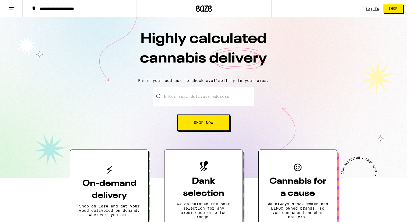
scroll to position [8, 0]
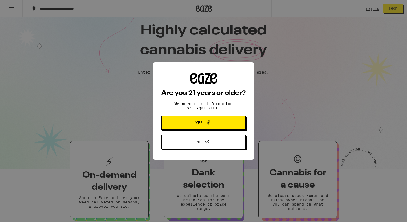
click at [197, 123] on span "Yes" at bounding box center [199, 123] width 7 height 4
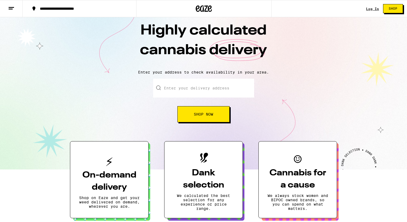
scroll to position [0, 0]
click at [187, 91] on input "Enter your delivery address" at bounding box center [203, 88] width 101 height 19
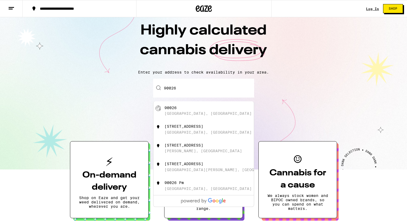
click at [185, 112] on div "[GEOGRAPHIC_DATA], [GEOGRAPHIC_DATA]" at bounding box center [208, 113] width 87 height 4
type input "[GEOGRAPHIC_DATA]"
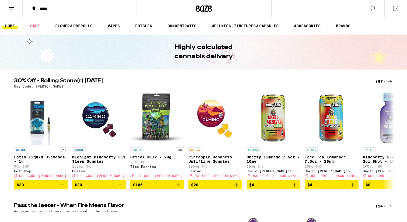
click at [14, 9] on icon at bounding box center [11, 8] width 6 height 6
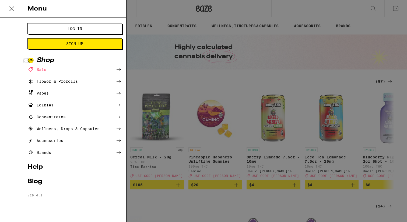
click at [65, 82] on div "Flower & Prerolls" at bounding box center [52, 81] width 50 height 6
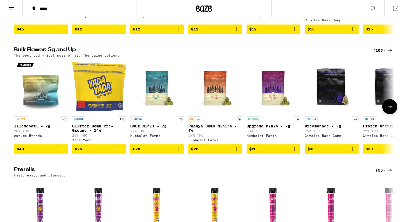
scroll to position [136, 0]
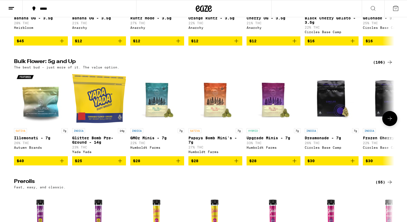
click at [391, 122] on icon at bounding box center [390, 118] width 6 height 6
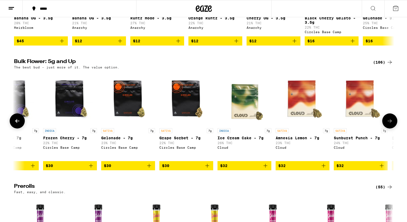
scroll to position [0, 321]
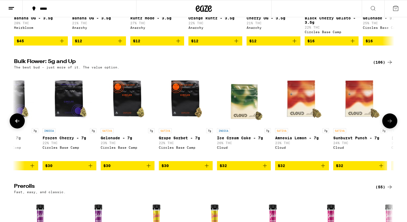
click at [391, 123] on button at bounding box center [390, 120] width 15 height 15
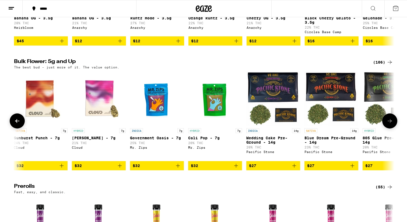
scroll to position [0, 641]
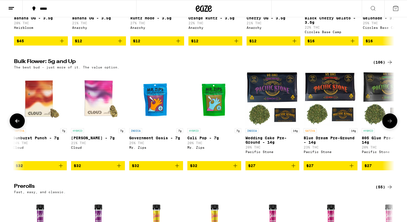
click at [391, 123] on button at bounding box center [390, 120] width 15 height 15
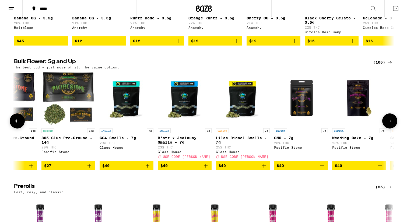
click at [391, 123] on button at bounding box center [390, 120] width 15 height 15
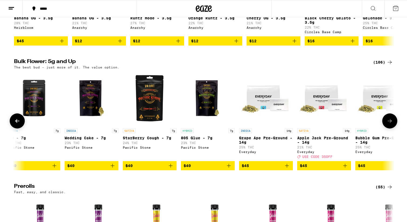
scroll to position [0, 1282]
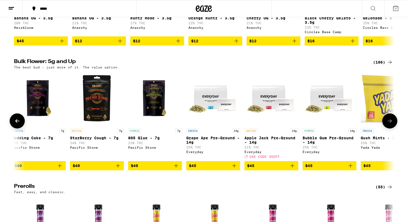
click at [391, 124] on icon at bounding box center [390, 121] width 6 height 6
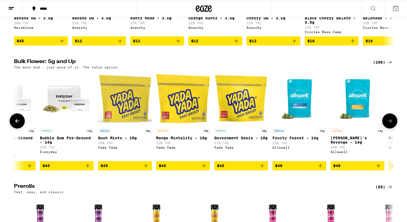
scroll to position [0, 1603]
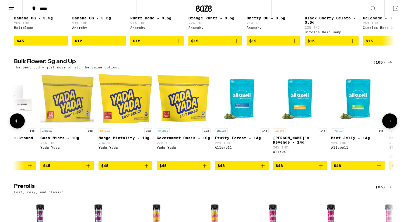
click at [391, 124] on icon at bounding box center [390, 121] width 6 height 6
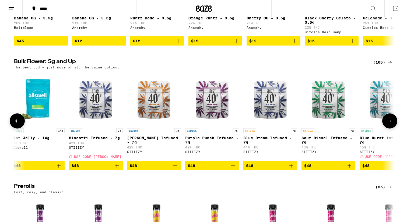
click at [391, 124] on icon at bounding box center [390, 121] width 6 height 6
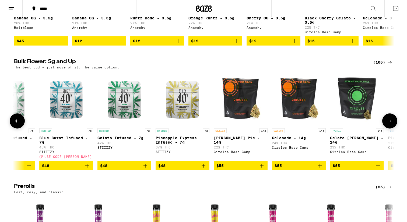
click at [391, 124] on icon at bounding box center [390, 121] width 6 height 6
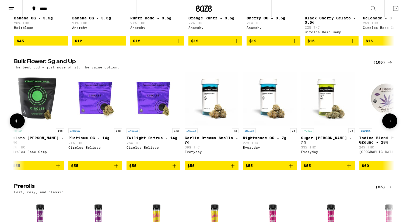
scroll to position [0, 2565]
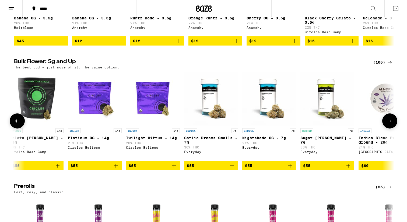
click at [391, 124] on icon at bounding box center [390, 121] width 6 height 6
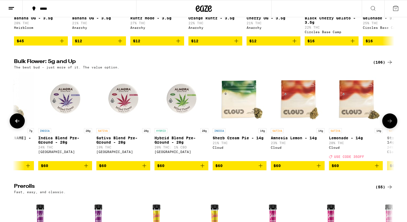
click at [391, 124] on icon at bounding box center [390, 121] width 6 height 6
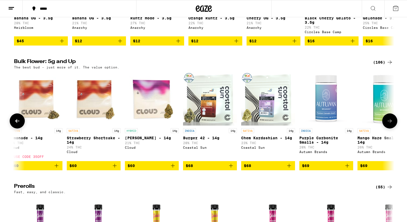
click at [391, 124] on icon at bounding box center [390, 121] width 6 height 6
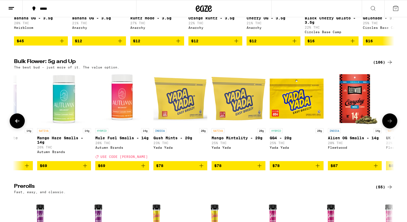
click at [391, 124] on icon at bounding box center [390, 121] width 6 height 6
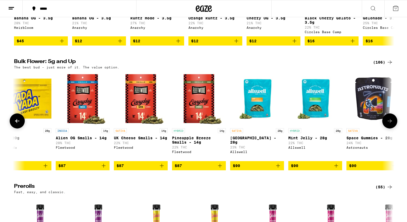
scroll to position [0, 3847]
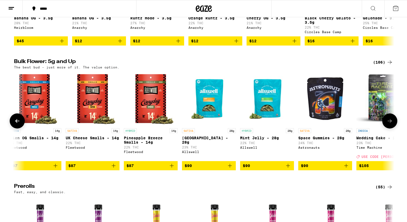
click at [391, 124] on icon at bounding box center [390, 121] width 6 height 6
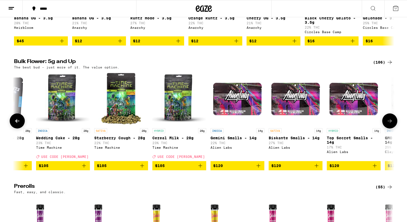
click at [391, 124] on icon at bounding box center [390, 121] width 6 height 6
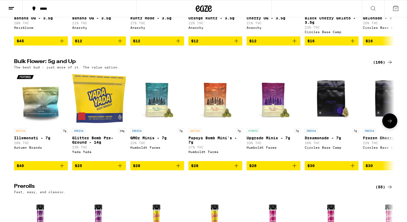
scroll to position [0, -7]
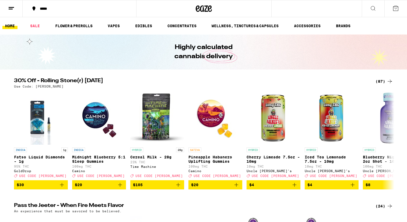
click at [13, 10] on icon at bounding box center [11, 8] width 6 height 6
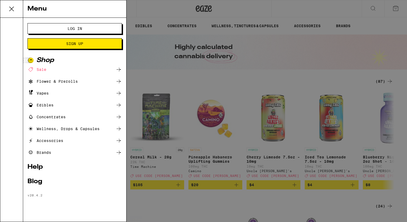
click at [23, 8] on div "Menu" at bounding box center [74, 9] width 103 height 18
click at [64, 81] on div "Flower & Prerolls" at bounding box center [52, 81] width 50 height 6
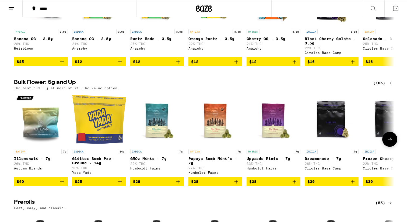
scroll to position [116, 0]
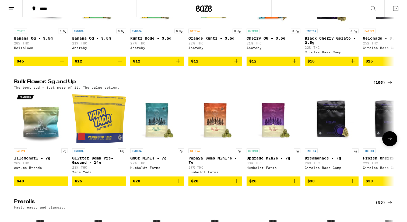
click at [158, 128] on img "Open page for GMOz Minis - 7g from Humboldt Farms" at bounding box center [157, 119] width 54 height 54
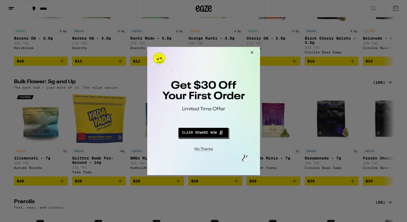
click at [253, 52] on button "Close Modal" at bounding box center [251, 53] width 15 height 13
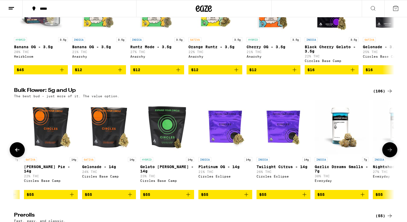
scroll to position [0, 2435]
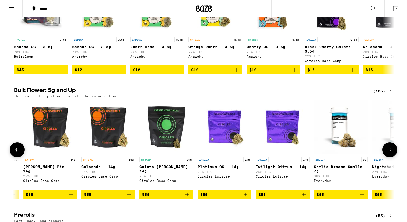
click at [214, 169] on p "Platinum OG - 14g" at bounding box center [225, 167] width 54 height 4
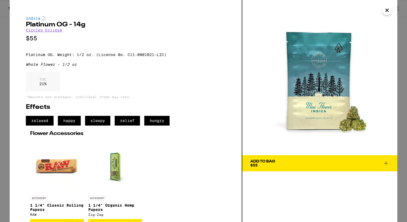
click at [386, 163] on icon at bounding box center [386, 163] width 6 height 6
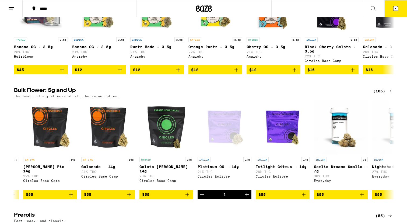
click at [394, 7] on icon at bounding box center [396, 8] width 5 height 5
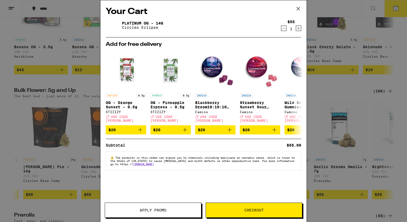
click at [371, 107] on div "Your Cart Platinum OG - 14g Circles Eclipse $55 1 Add for free delivery SATIVA …" at bounding box center [203, 111] width 407 height 222
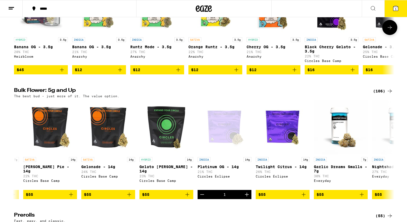
scroll to position [99, 0]
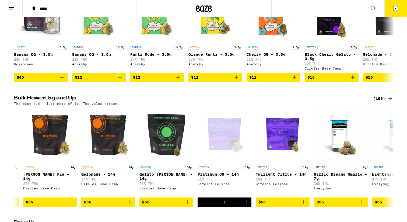
click at [10, 7] on line at bounding box center [11, 7] width 5 height 0
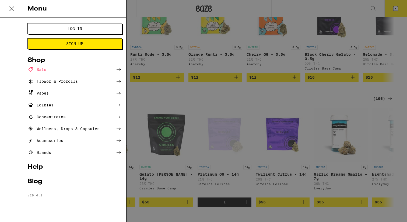
scroll to position [0, 0]
click at [79, 29] on span "Log In" at bounding box center [75, 29] width 15 height 4
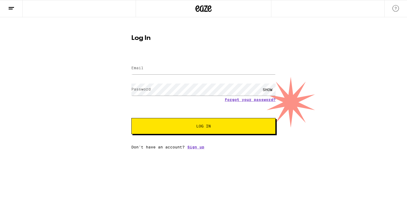
click at [145, 62] on div at bounding box center [203, 68] width 144 height 16
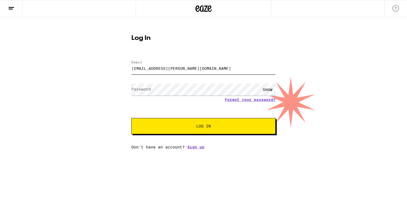
type input "[EMAIL_ADDRESS][PERSON_NAME][DOMAIN_NAME]"
click at [137, 88] on label "Password" at bounding box center [140, 89] width 19 height 4
click at [238, 130] on button "Log In" at bounding box center [203, 126] width 144 height 16
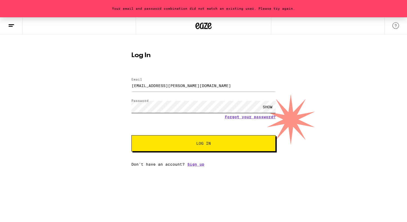
click at [126, 105] on div "Your email and password combination did not match an existing user. Please try …" at bounding box center [203, 91] width 407 height 149
click at [201, 144] on span "Log In" at bounding box center [203, 143] width 15 height 4
click at [246, 118] on link "Forgot your password?" at bounding box center [250, 117] width 51 height 4
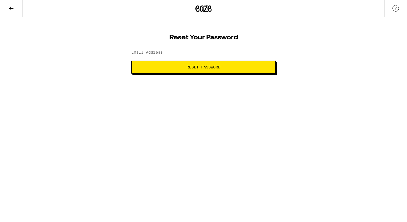
click at [11, 6] on icon at bounding box center [11, 8] width 6 height 6
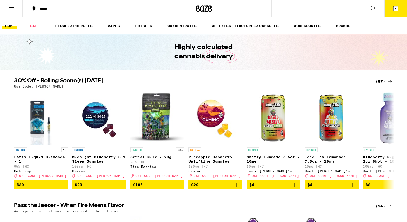
click at [9, 9] on line at bounding box center [11, 9] width 4 height 0
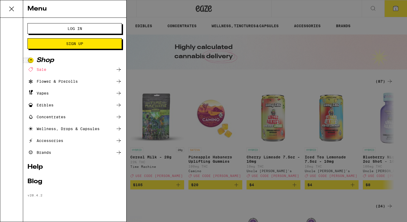
click at [64, 32] on button "Log In" at bounding box center [74, 28] width 95 height 11
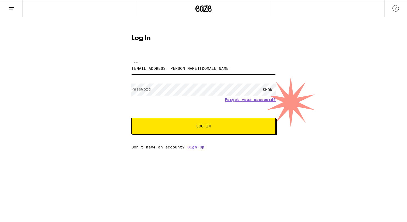
type input "[EMAIL_ADDRESS][PERSON_NAME][DOMAIN_NAME]"
click at [145, 90] on label "Password" at bounding box center [140, 89] width 19 height 4
click at [207, 130] on button "Log In" at bounding box center [203, 126] width 144 height 16
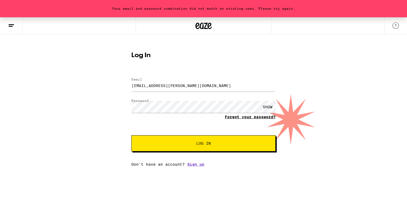
click at [246, 116] on link "Forgot your password?" at bounding box center [250, 117] width 51 height 4
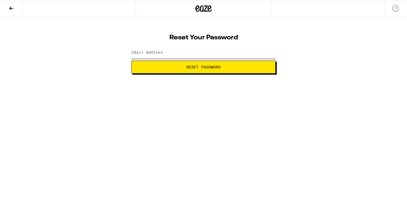
click at [164, 54] on input "Email Address" at bounding box center [203, 53] width 144 height 12
click at [224, 67] on span "Reset Password" at bounding box center [203, 67] width 135 height 4
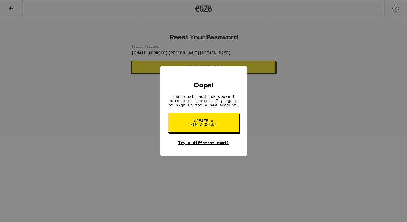
click at [224, 143] on link "Try a different email" at bounding box center [203, 143] width 51 height 4
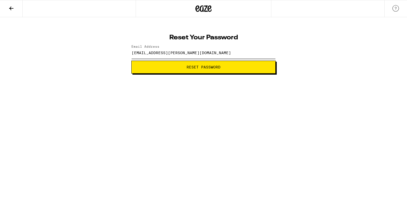
drag, startPoint x: 189, startPoint y: 54, endPoint x: 115, endPoint y: 51, distance: 74.2
click at [115, 51] on div "Reset Your Password Email Address [EMAIL_ADDRESS][PERSON_NAME][DOMAIN_NAME] Res…" at bounding box center [203, 45] width 407 height 56
click at [198, 70] on button "Reset Password" at bounding box center [203, 67] width 144 height 13
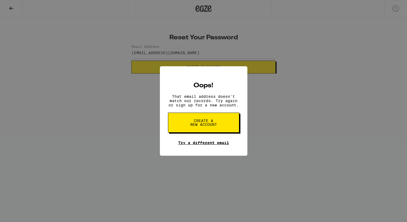
click at [219, 142] on link "Try a different email" at bounding box center [203, 143] width 51 height 4
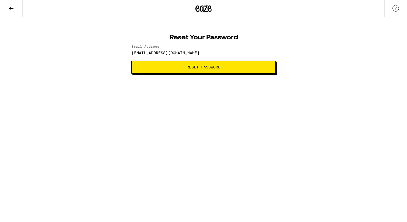
drag, startPoint x: 140, startPoint y: 51, endPoint x: 121, endPoint y: 51, distance: 19.1
click at [121, 51] on div "Reset Your Password Email Address [EMAIL_ADDRESS][DOMAIN_NAME] Reset Password" at bounding box center [203, 45] width 407 height 56
type input "[EMAIL_ADDRESS][DOMAIN_NAME]"
click at [210, 67] on span "Reset Password" at bounding box center [204, 67] width 34 height 4
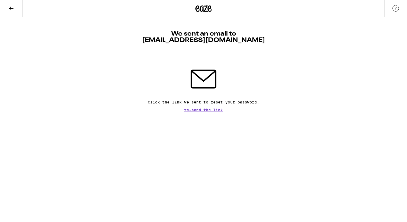
click at [7, 9] on button at bounding box center [11, 8] width 23 height 17
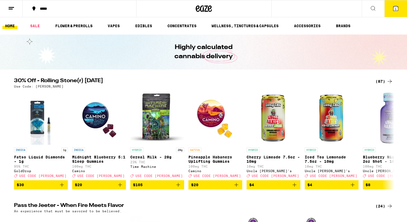
click at [8, 9] on icon at bounding box center [11, 8] width 6 height 6
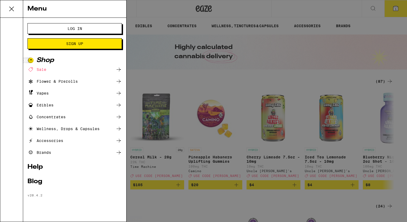
click at [51, 30] on span "Log In" at bounding box center [74, 29] width 51 height 4
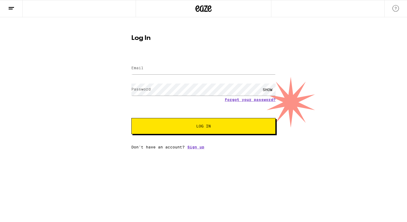
click at [179, 75] on div at bounding box center [203, 68] width 144 height 16
type input "[EMAIL_ADDRESS][DOMAIN_NAME]"
click at [228, 128] on span "Log In" at bounding box center [203, 126] width 101 height 4
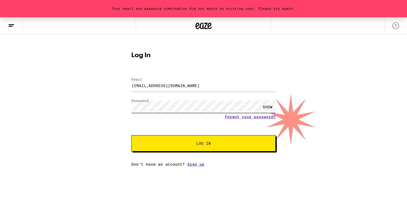
click at [116, 109] on div "Your email and password combination did not match an existing user. Please try …" at bounding box center [203, 91] width 407 height 149
click at [127, 110] on div "Log In Email Email [EMAIL_ADDRESS][DOMAIN_NAME] Password Password SHOW Forgot y…" at bounding box center [203, 107] width 155 height 119
click at [120, 106] on div "Your email and password combination did not match an existing user. Please try …" at bounding box center [203, 91] width 407 height 149
click at [179, 145] on span "Log In" at bounding box center [203, 143] width 101 height 4
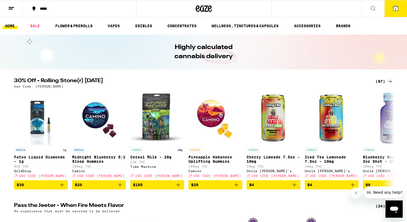
click at [396, 9] on span "1" at bounding box center [396, 8] width 2 height 3
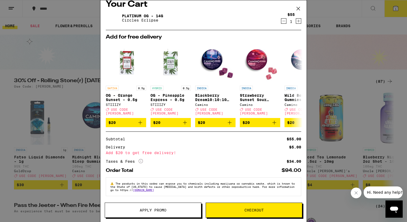
scroll to position [7, 0]
click at [141, 159] on icon at bounding box center [141, 161] width 4 height 4
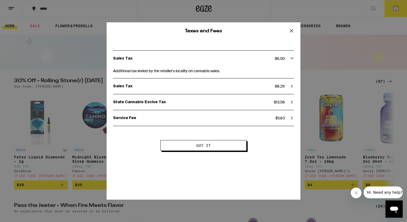
click at [291, 28] on icon at bounding box center [292, 31] width 8 height 8
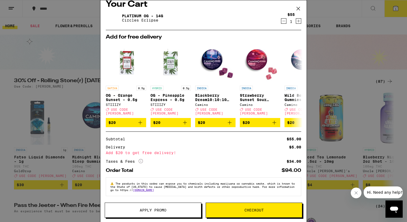
click at [266, 209] on span "Checkout" at bounding box center [254, 210] width 96 height 4
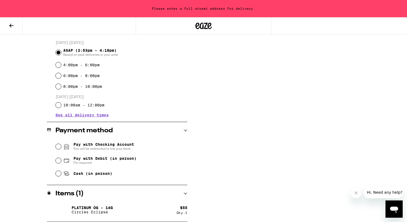
scroll to position [144, 0]
click at [59, 65] on input "4:00pm - 6:00pm" at bounding box center [58, 64] width 5 height 5
radio input "true"
click at [59, 161] on input "Pay with Debit (in person) Pin required" at bounding box center [58, 160] width 5 height 5
radio input "true"
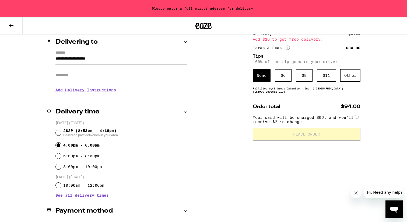
scroll to position [54, 0]
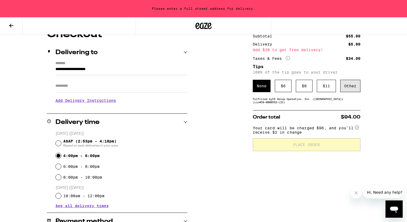
click at [353, 89] on div "Other" at bounding box center [351, 86] width 20 height 12
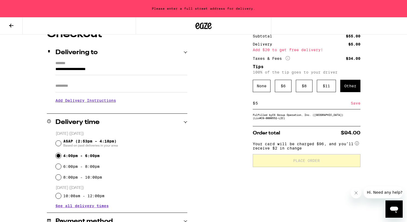
drag, startPoint x: 259, startPoint y: 106, endPoint x: 254, endPoint y: 106, distance: 5.1
click at [254, 106] on div "$ 5 Save" at bounding box center [307, 103] width 108 height 12
type input "6"
click at [358, 105] on div "Save" at bounding box center [356, 103] width 10 height 12
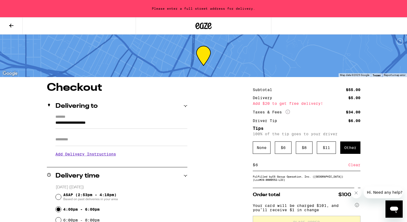
scroll to position [0, 0]
click at [87, 122] on input "**********" at bounding box center [121, 124] width 132 height 9
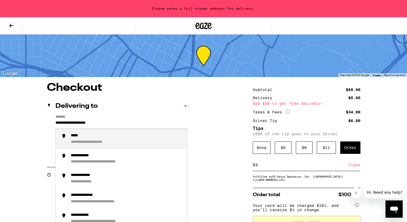
drag, startPoint x: 56, startPoint y: 123, endPoint x: 123, endPoint y: 127, distance: 67.2
click at [123, 127] on input "**********" at bounding box center [121, 124] width 132 height 9
drag, startPoint x: 123, startPoint y: 127, endPoint x: 107, endPoint y: 140, distance: 20.8
click at [107, 140] on div "**********" at bounding box center [89, 142] width 37 height 5
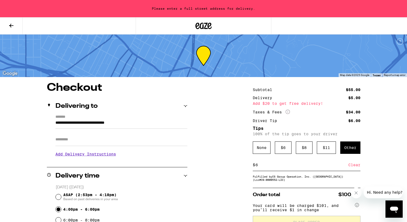
type input "**********"
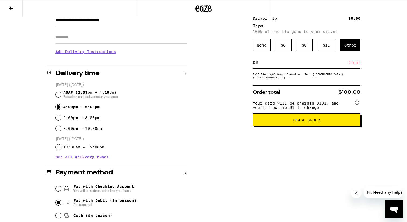
scroll to position [88, 0]
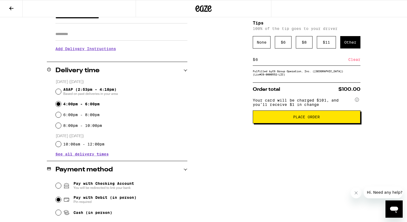
click at [289, 119] on span "Place Order" at bounding box center [307, 117] width 99 height 4
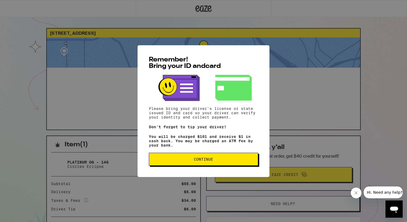
click at [234, 160] on span "Continue" at bounding box center [204, 159] width 100 height 4
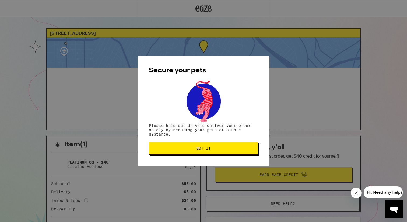
click at [229, 150] on span "Got it" at bounding box center [204, 148] width 100 height 4
